Goal: Information Seeking & Learning: Understand process/instructions

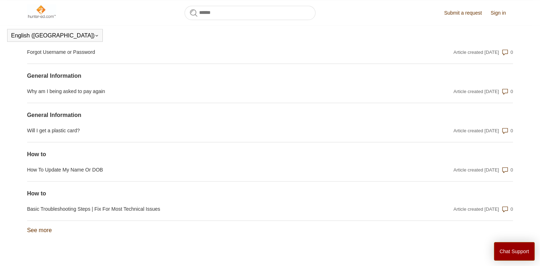
scroll to position [551, 0]
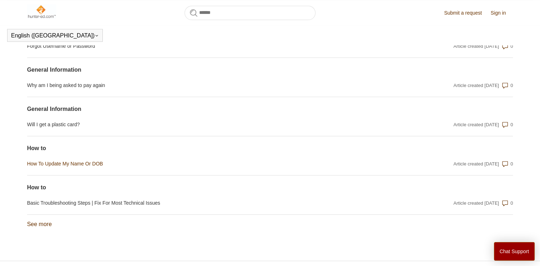
click at [101, 168] on link "How To Update My Name Or DOB" at bounding box center [197, 163] width 340 height 7
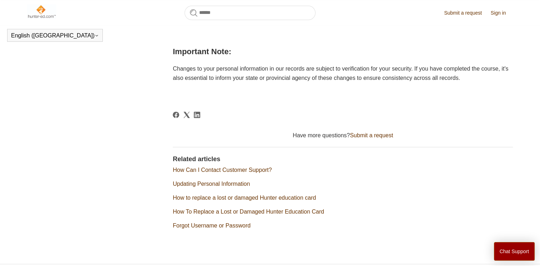
scroll to position [337, 0]
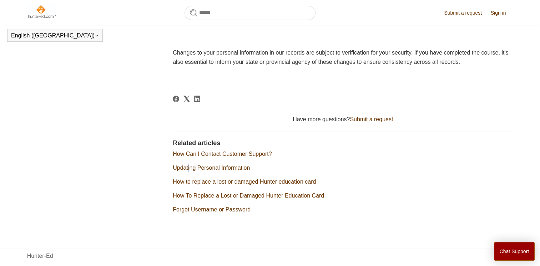
click at [191, 181] on ul "How Can I Contact Customer Support? Updating Personal Information How to replac…" at bounding box center [343, 182] width 340 height 64
drag, startPoint x: 191, startPoint y: 181, endPoint x: 199, endPoint y: 181, distance: 8.6
click at [199, 181] on ul "How Can I Contact Customer Support? Updating Personal Information How to replac…" at bounding box center [343, 182] width 340 height 64
click at [208, 171] on link "Updating Personal Information" at bounding box center [211, 168] width 77 height 6
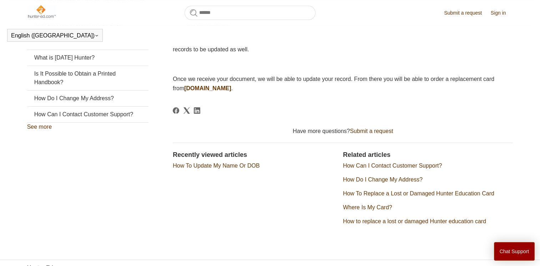
scroll to position [226, 0]
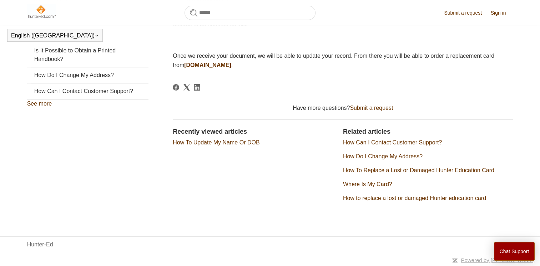
click at [239, 145] on link "How To Update My Name Or DOB" at bounding box center [216, 143] width 87 height 6
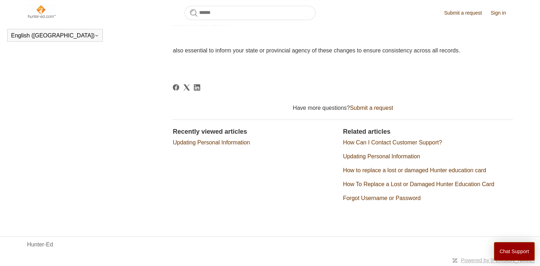
scroll to position [366, 0]
click at [355, 155] on link "Updating Personal Information" at bounding box center [381, 156] width 77 height 6
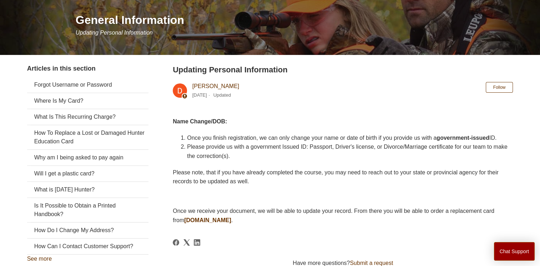
scroll to position [51, 0]
